Goal: Task Accomplishment & Management: Complete application form

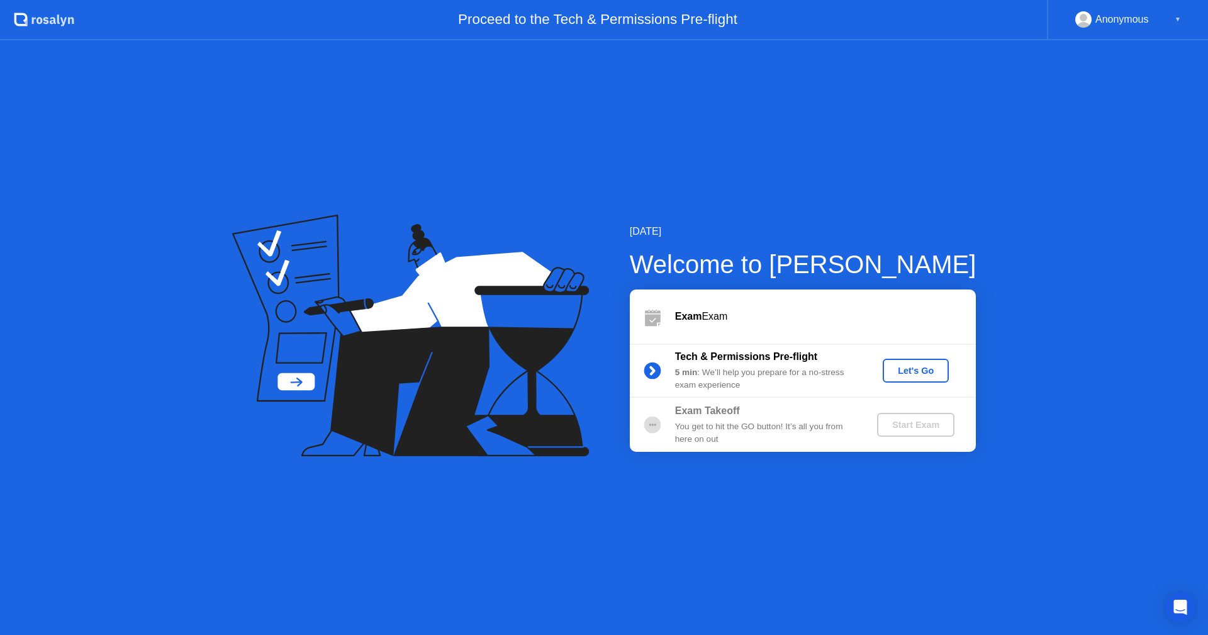
click at [902, 377] on button "Let's Go" at bounding box center [916, 371] width 66 height 24
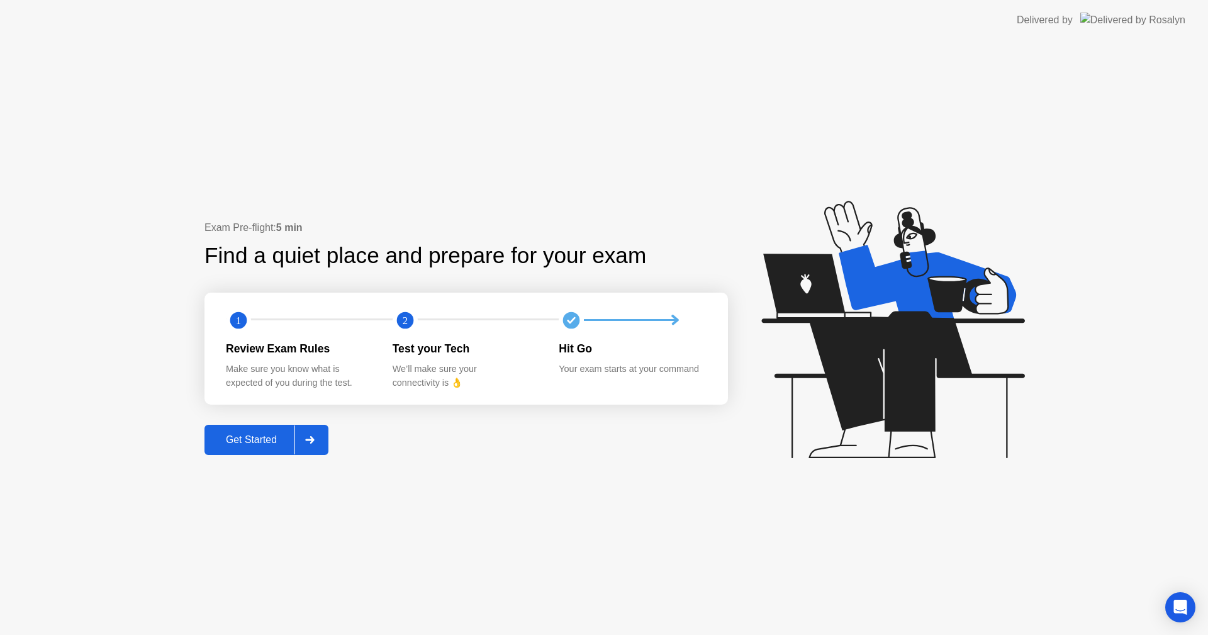
click at [267, 430] on button "Get Started" at bounding box center [266, 440] width 124 height 30
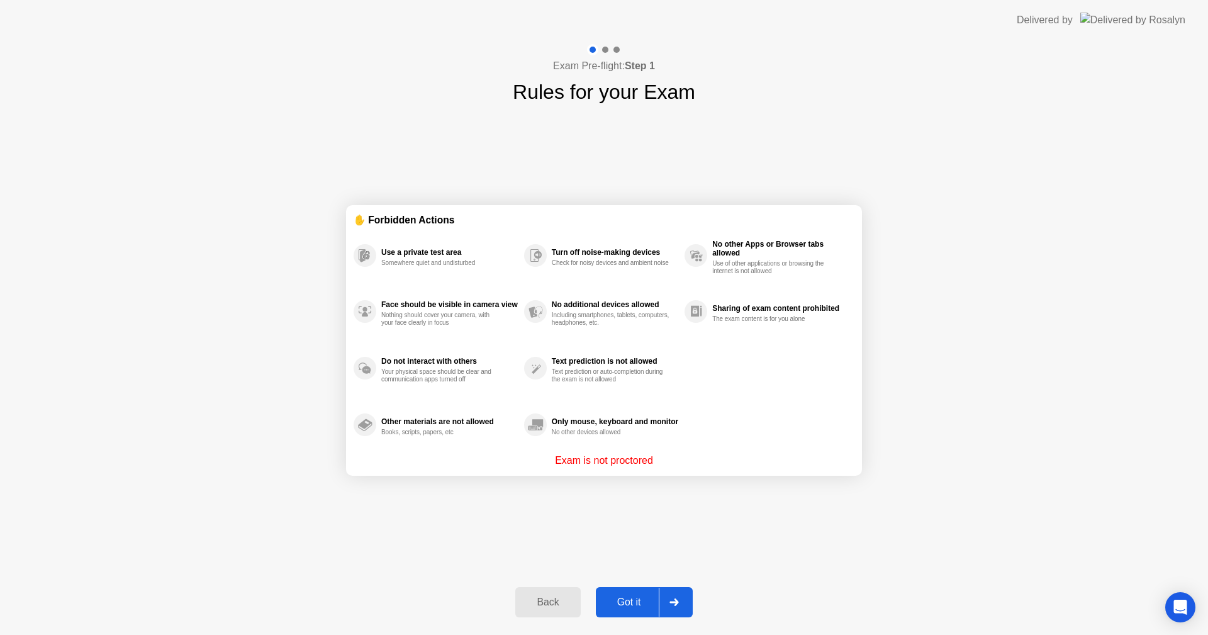
click at [608, 591] on button "Got it" at bounding box center [644, 602] width 97 height 30
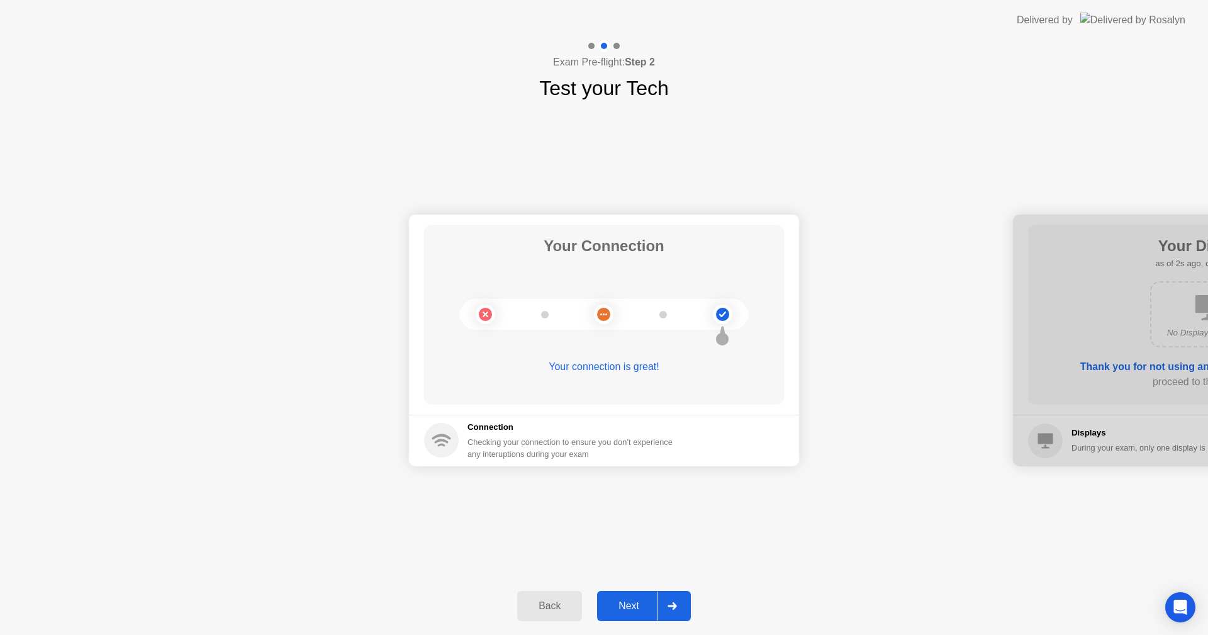
click at [642, 600] on div "Next" at bounding box center [629, 605] width 56 height 11
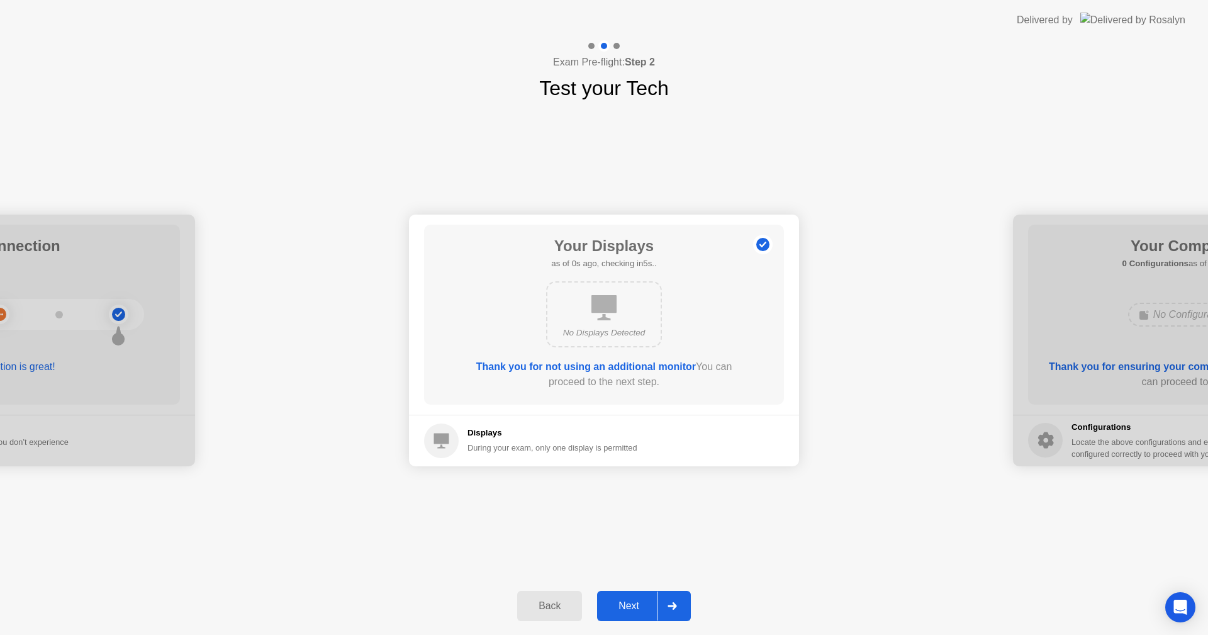
click at [642, 600] on div "Next" at bounding box center [629, 605] width 56 height 11
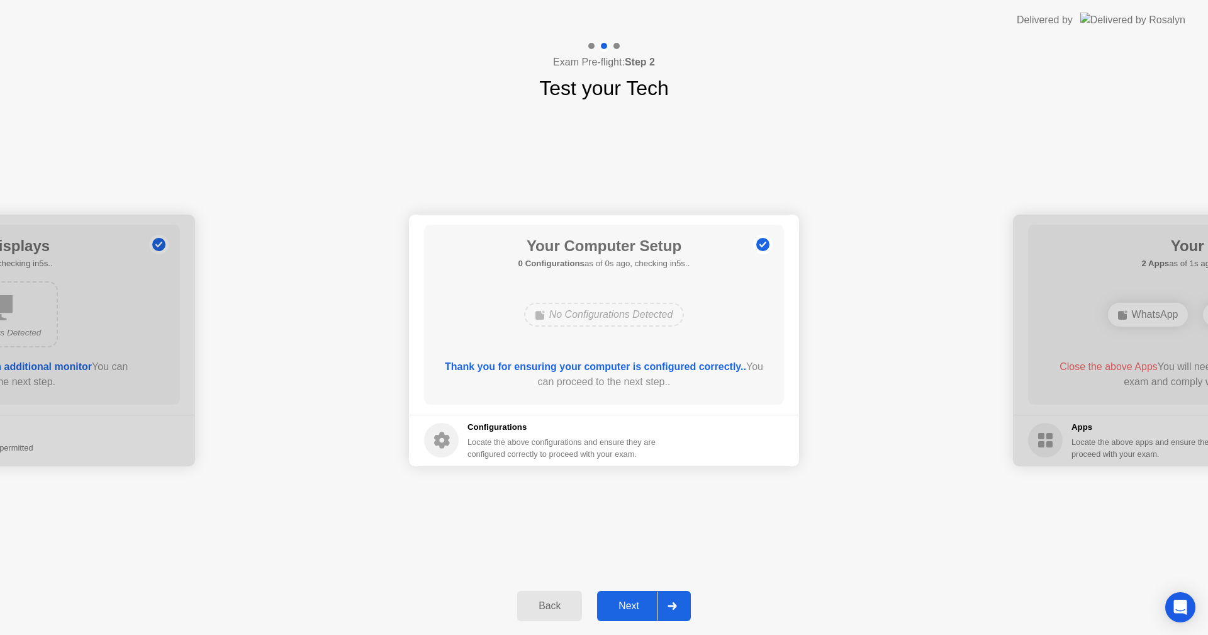
click at [642, 600] on div "Next" at bounding box center [629, 605] width 56 height 11
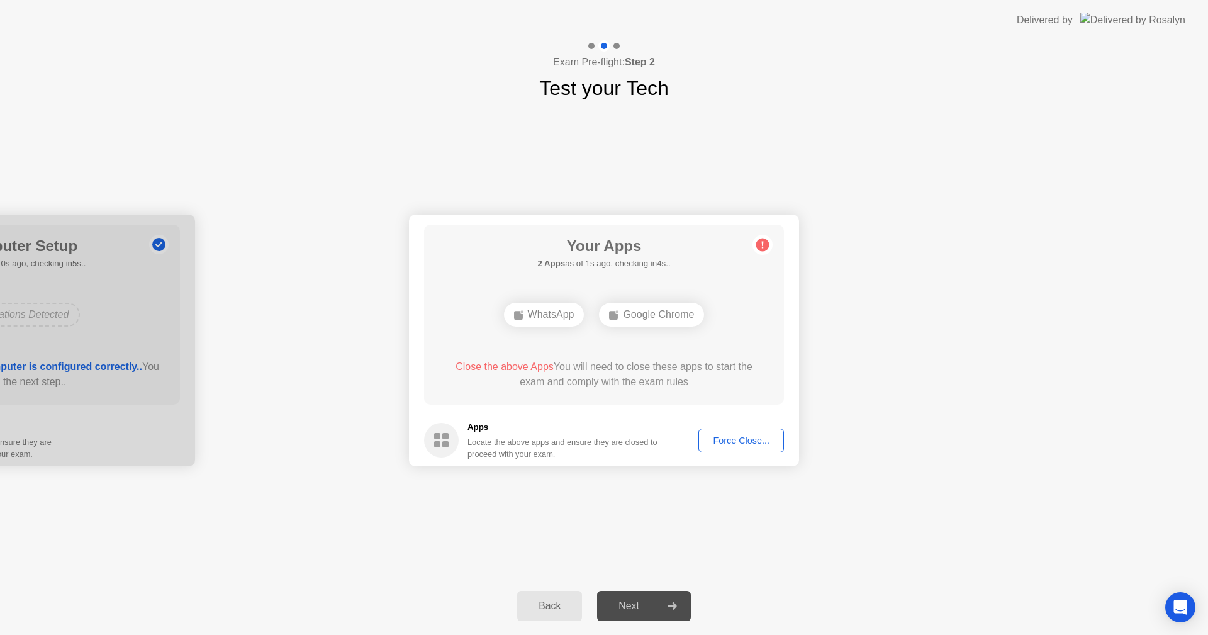
click at [759, 436] on div "Force Close..." at bounding box center [741, 440] width 77 height 10
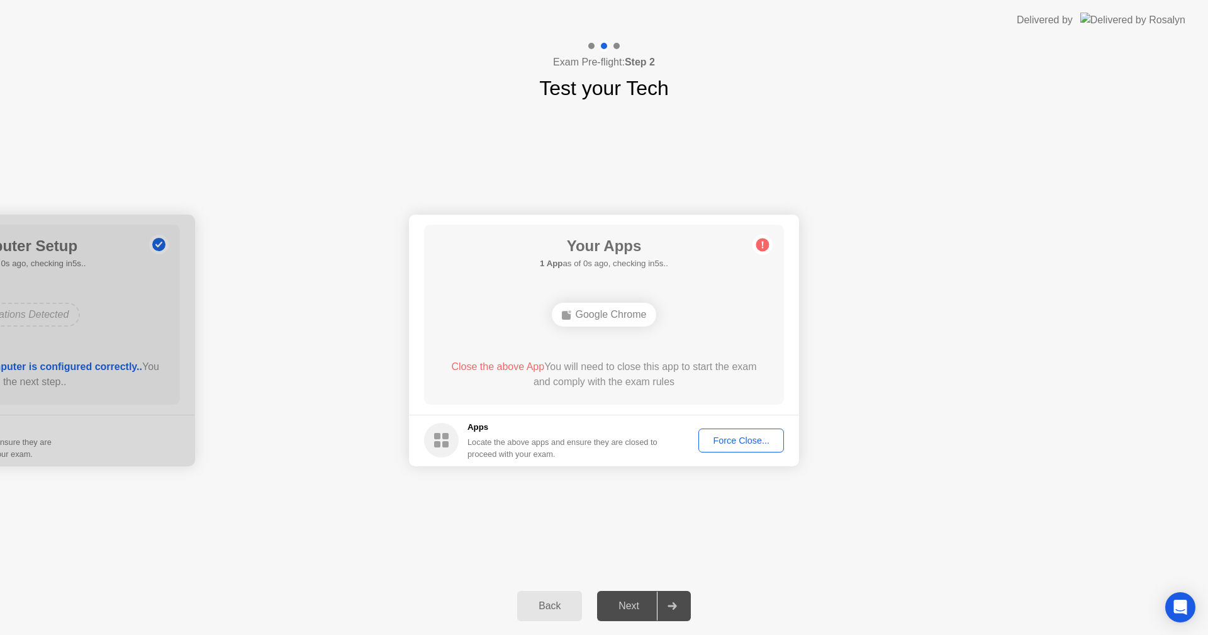
click at [769, 442] on div "Force Close..." at bounding box center [741, 440] width 77 height 10
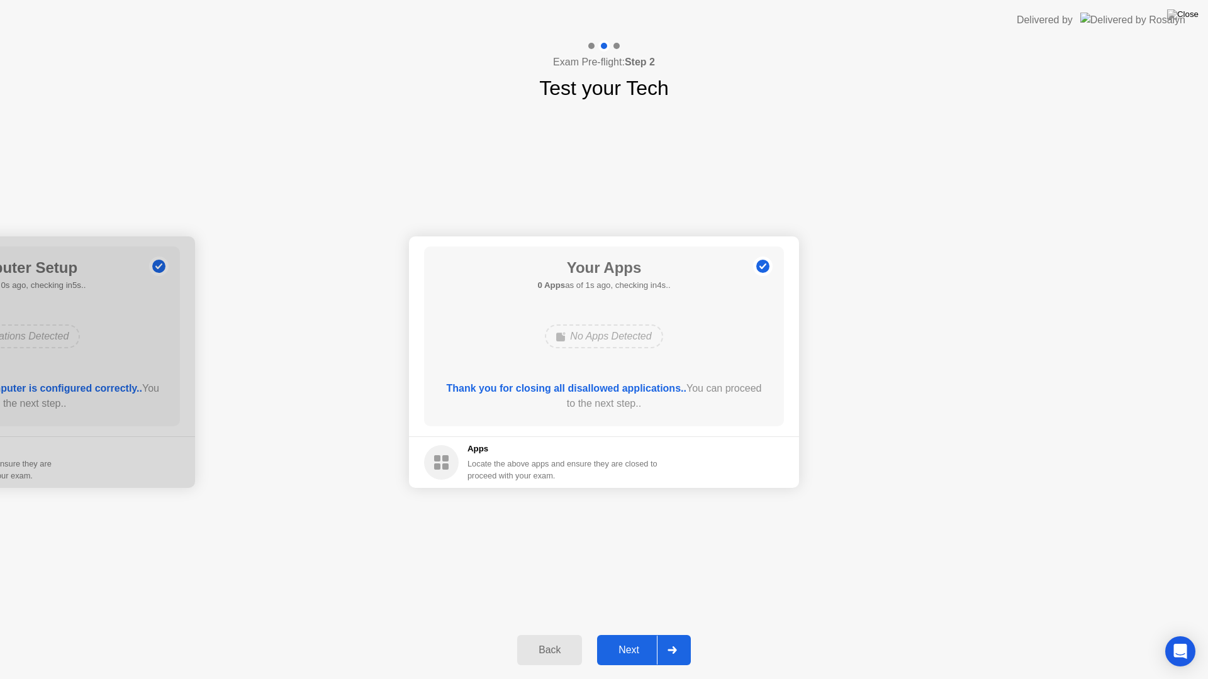
click at [617, 634] on div "Next" at bounding box center [629, 650] width 56 height 11
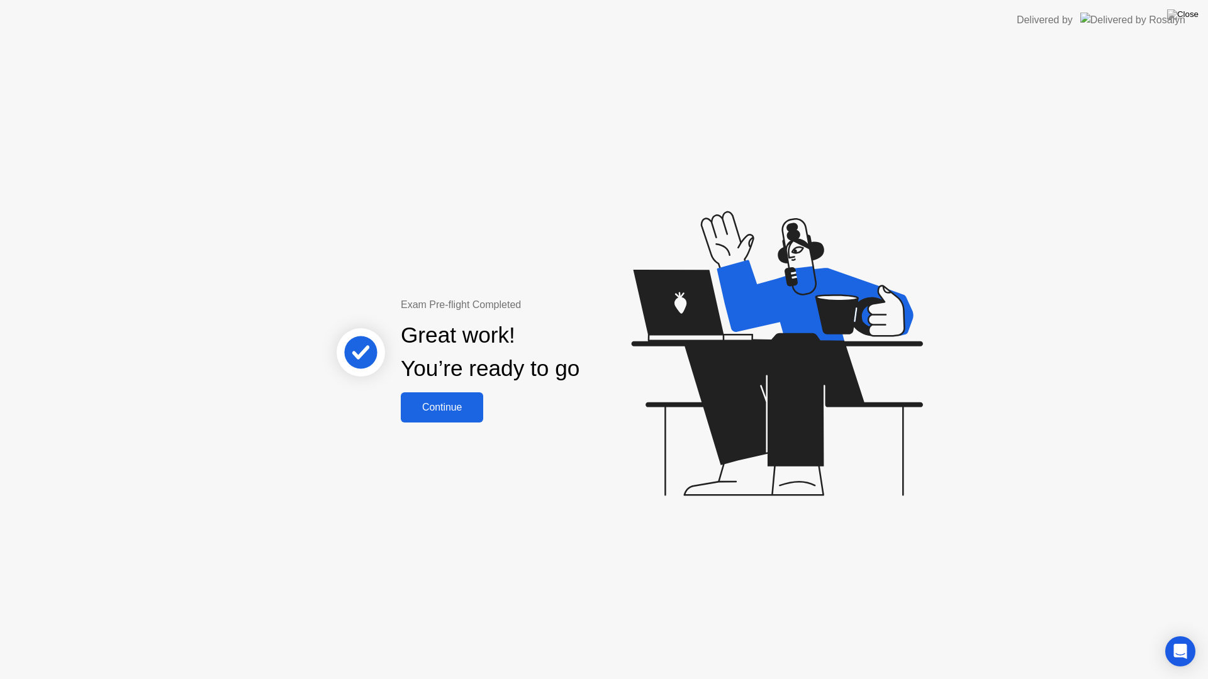
click at [471, 399] on button "Continue" at bounding box center [442, 408] width 82 height 30
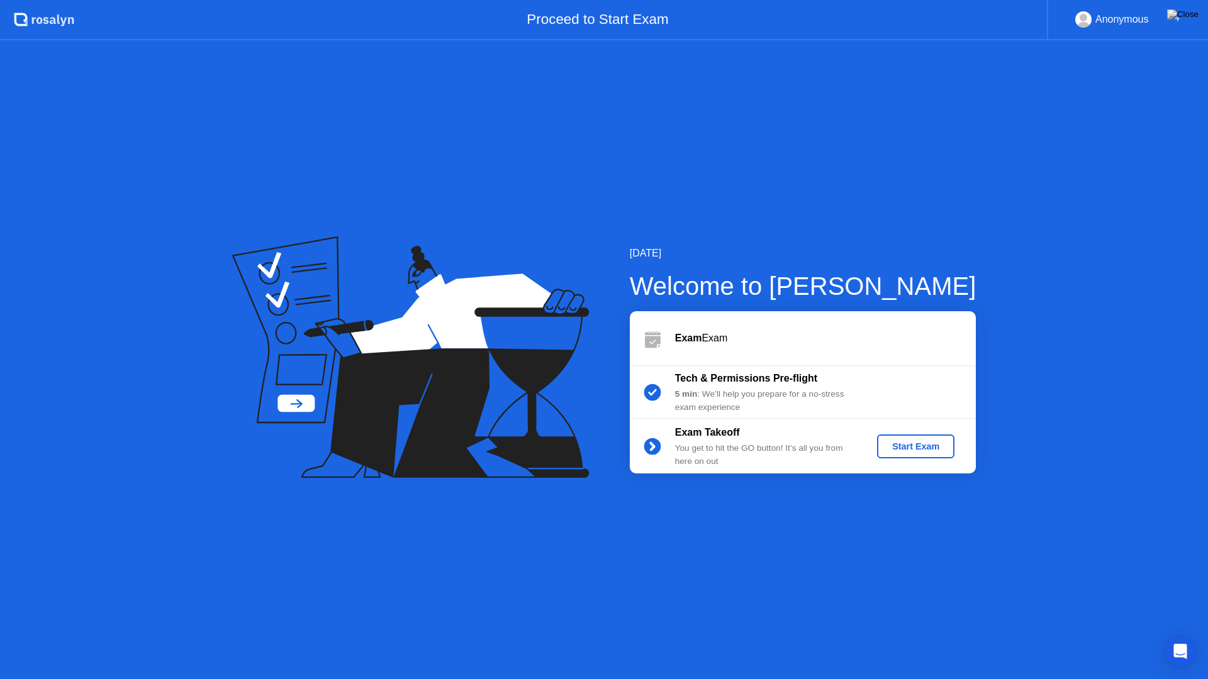
click at [914, 443] on div "Start Exam" at bounding box center [915, 447] width 67 height 10
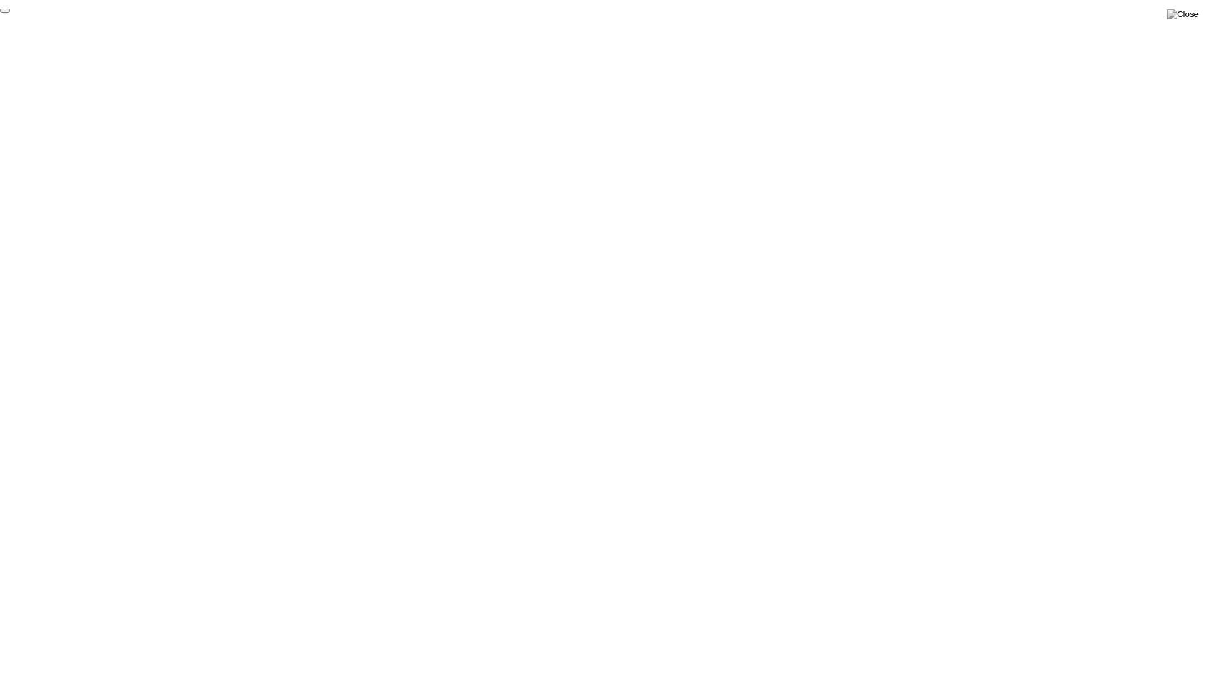
click div "End Proctoring Session"
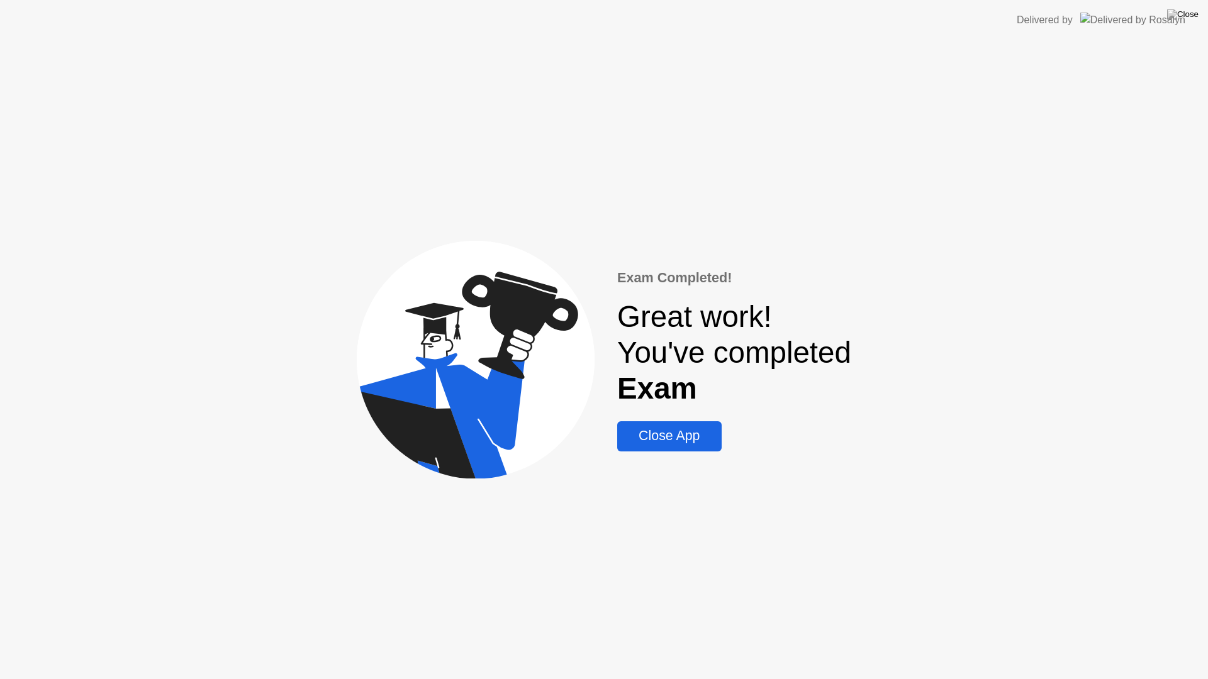
click at [686, 433] on div "Close App" at bounding box center [669, 436] width 96 height 16
